Goal: Find specific page/section: Find specific page/section

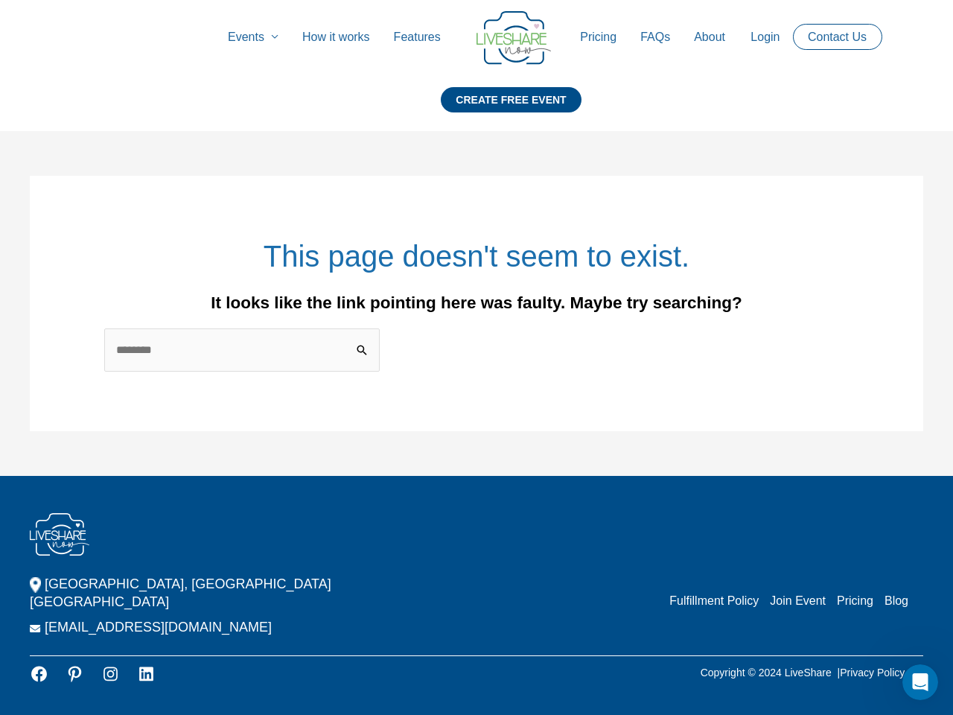
click at [477, 352] on div "Search for: ******" at bounding box center [476, 349] width 745 height 43
click at [920, 682] on icon "Open Intercom Messenger" at bounding box center [921, 682] width 25 height 25
